Goal: Task Accomplishment & Management: Use online tool/utility

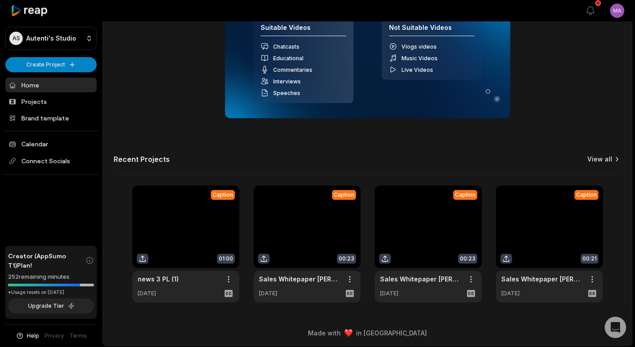
click at [606, 160] on link "View all" at bounding box center [600, 159] width 25 height 9
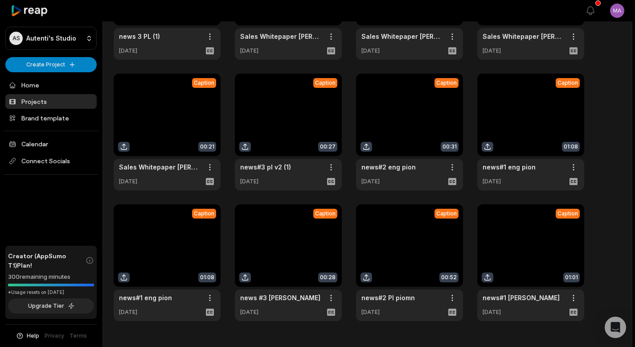
scroll to position [173, 0]
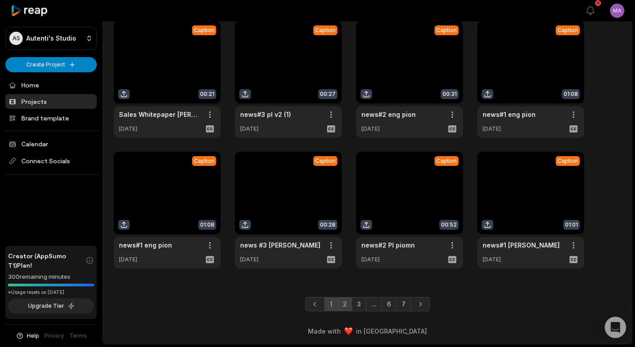
click at [345, 307] on link "2" at bounding box center [344, 304] width 15 height 14
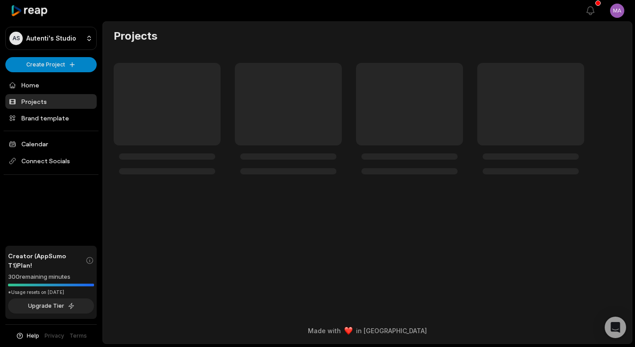
scroll to position [0, 0]
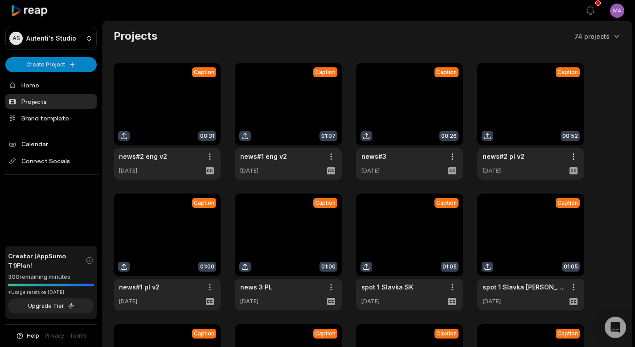
click at [288, 110] on link at bounding box center [288, 121] width 107 height 117
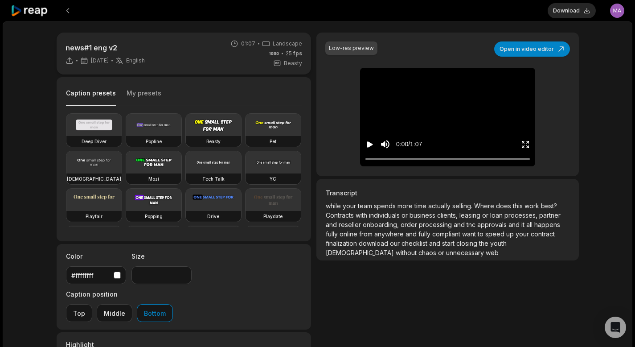
scroll to position [40, 0]
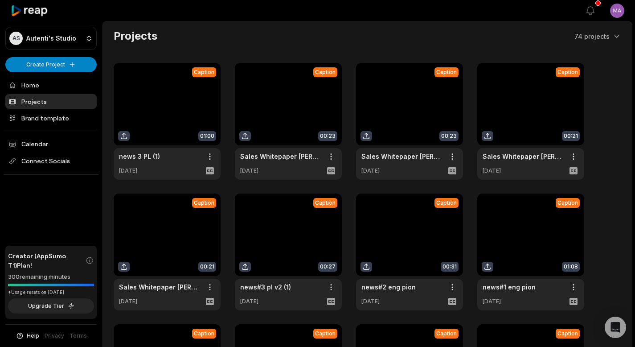
drag, startPoint x: 566, startPoint y: 217, endPoint x: 358, endPoint y: 9, distance: 294.1
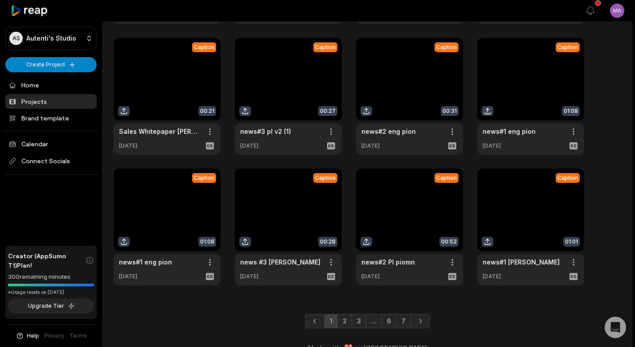
scroll to position [173, 0]
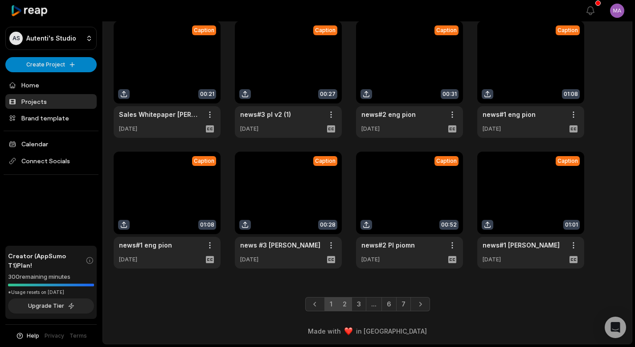
click at [340, 303] on link "2" at bounding box center [344, 304] width 15 height 14
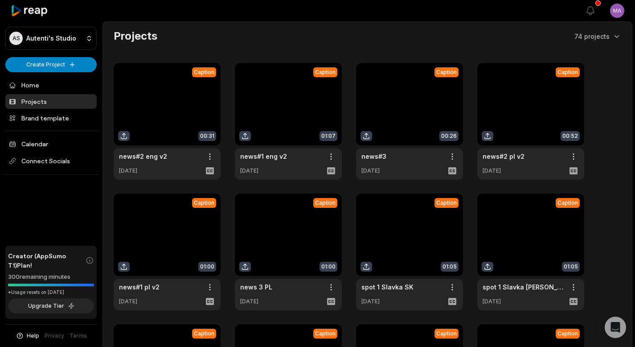
click at [278, 102] on link at bounding box center [288, 121] width 107 height 117
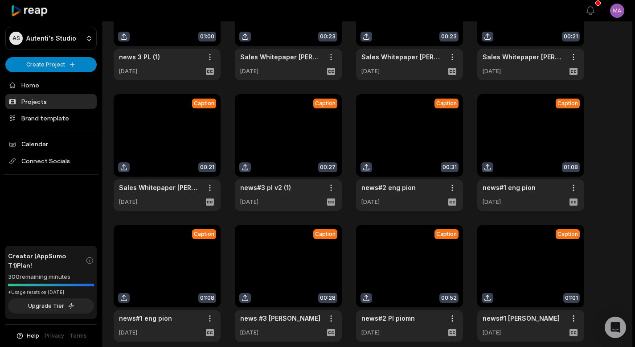
scroll to position [173, 0]
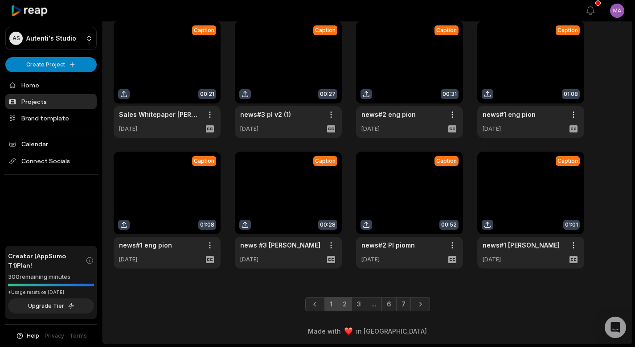
click at [347, 304] on link "2" at bounding box center [344, 304] width 15 height 14
click at [325, 300] on link "1" at bounding box center [324, 304] width 13 height 14
click at [347, 303] on link "2" at bounding box center [344, 304] width 15 height 14
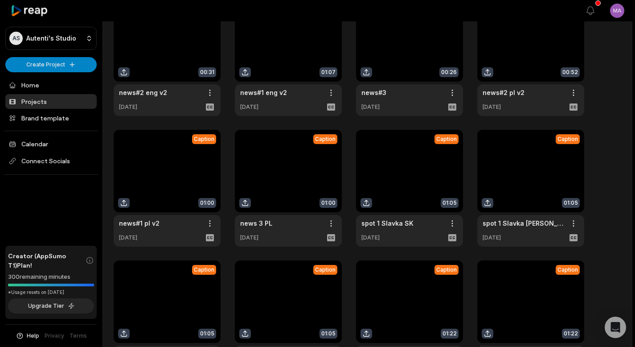
scroll to position [0, 0]
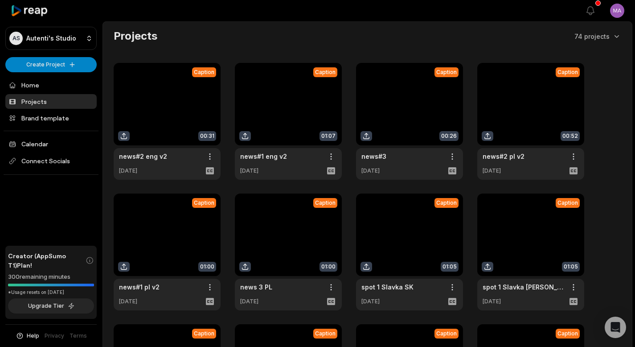
click at [151, 102] on link at bounding box center [167, 121] width 107 height 117
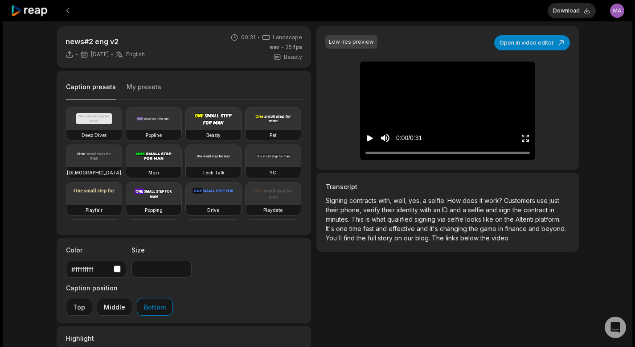
scroll to position [16, 0]
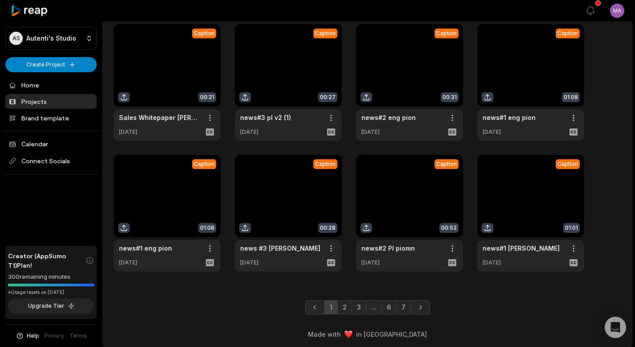
scroll to position [173, 0]
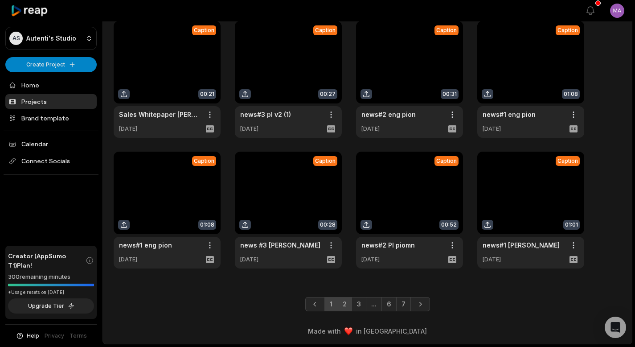
click at [339, 302] on link "2" at bounding box center [344, 304] width 15 height 14
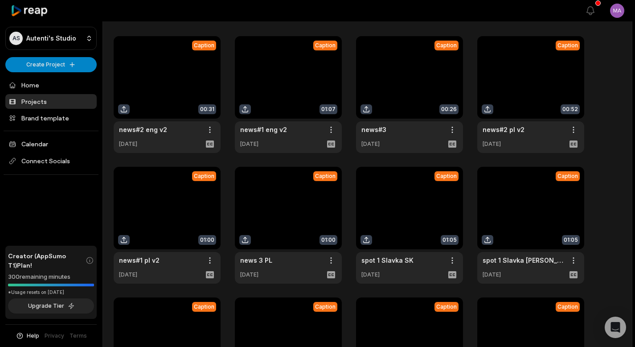
scroll to position [0, 0]
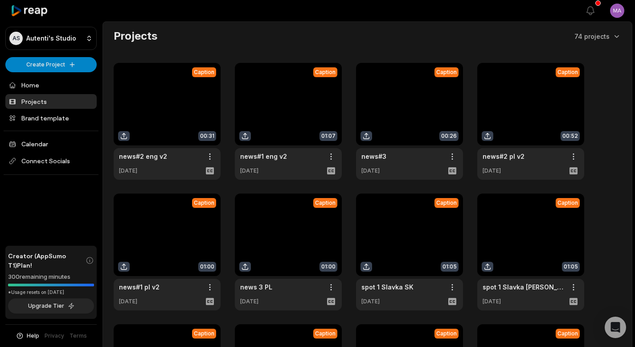
click at [311, 93] on link at bounding box center [288, 121] width 107 height 117
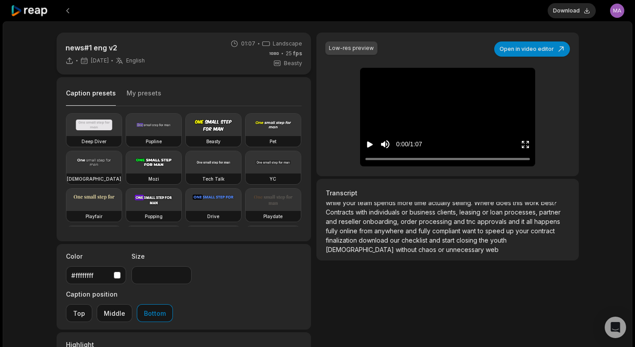
scroll to position [54, 0]
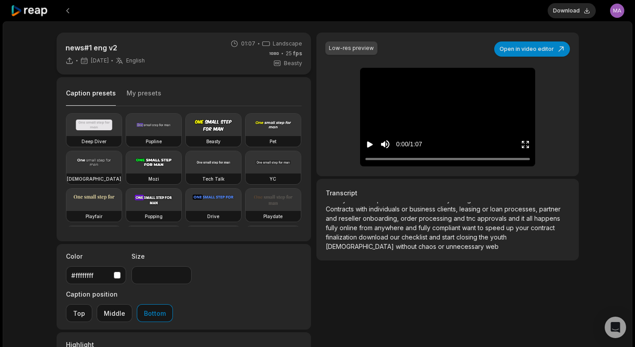
click at [396, 245] on span "[DEMOGRAPHIC_DATA]" at bounding box center [361, 247] width 70 height 8
click at [516, 48] on button "Open in video editor" at bounding box center [532, 48] width 76 height 15
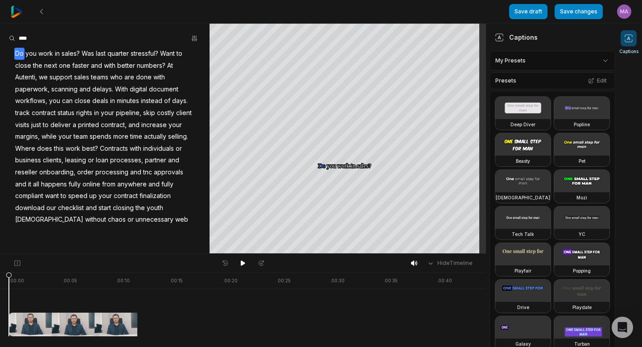
click at [21, 114] on span "track" at bounding box center [22, 113] width 16 height 12
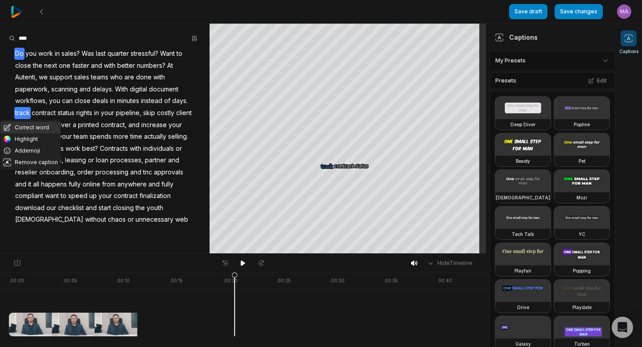
click at [22, 123] on button "Correct word" at bounding box center [30, 128] width 60 height 12
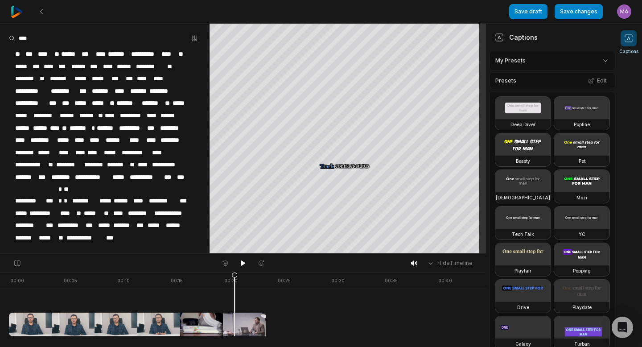
click at [156, 219] on span "*****" at bounding box center [156, 225] width 18 height 12
click at [30, 232] on span "*******" at bounding box center [26, 238] width 24 height 12
click at [184, 219] on span "******" at bounding box center [175, 225] width 21 height 12
click at [160, 219] on span "*****" at bounding box center [156, 225] width 18 height 12
click at [133, 222] on div "**********" at bounding box center [105, 146] width 210 height 196
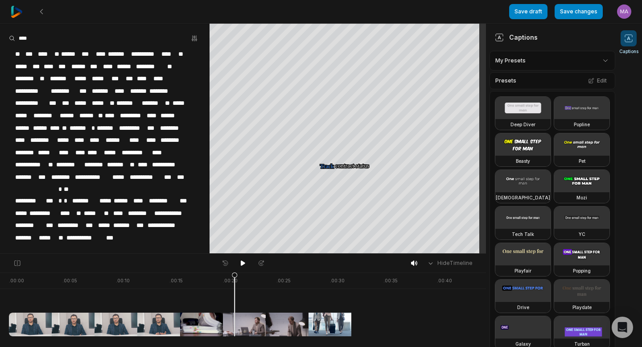
click at [117, 232] on span "***" at bounding box center [112, 238] width 14 height 12
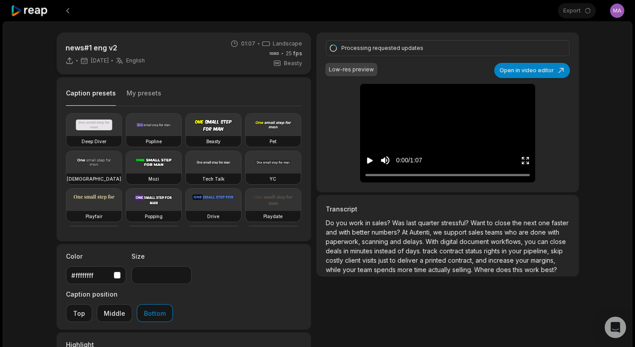
scroll to position [54, 0]
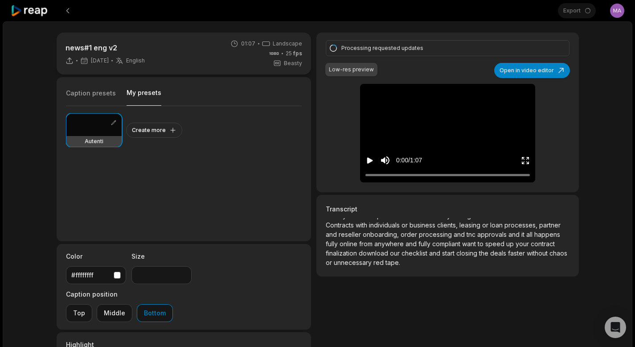
click at [154, 91] on button "My presets" at bounding box center [144, 96] width 35 height 17
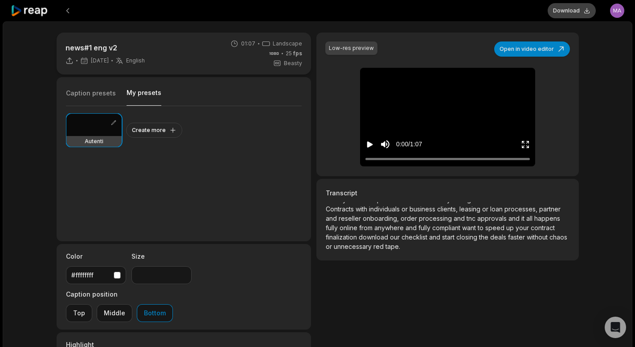
click at [576, 15] on button "Download" at bounding box center [572, 10] width 48 height 15
